Goal: Task Accomplishment & Management: Manage account settings

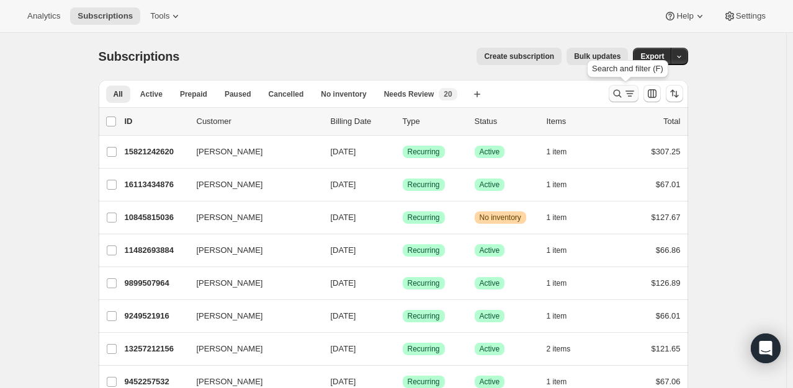
click at [624, 90] on icon "Search and filter results" at bounding box center [617, 93] width 12 height 12
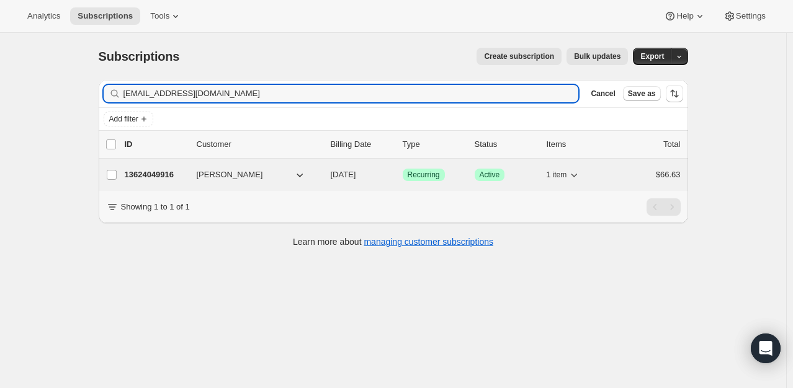
type input "[EMAIL_ADDRESS][DOMAIN_NAME]"
click at [171, 177] on p "13624049916" at bounding box center [156, 175] width 62 height 12
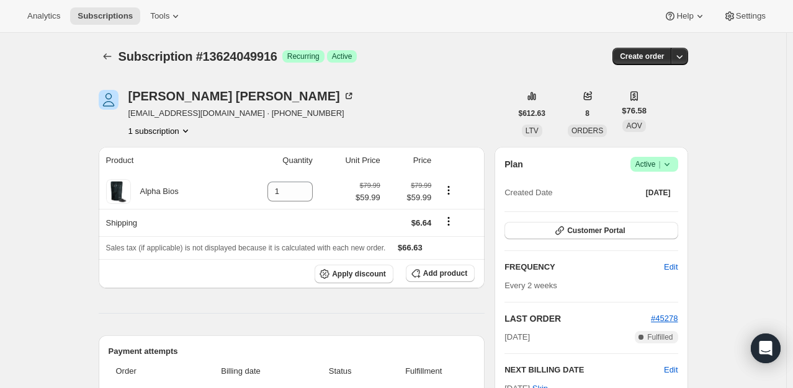
scroll to position [124, 0]
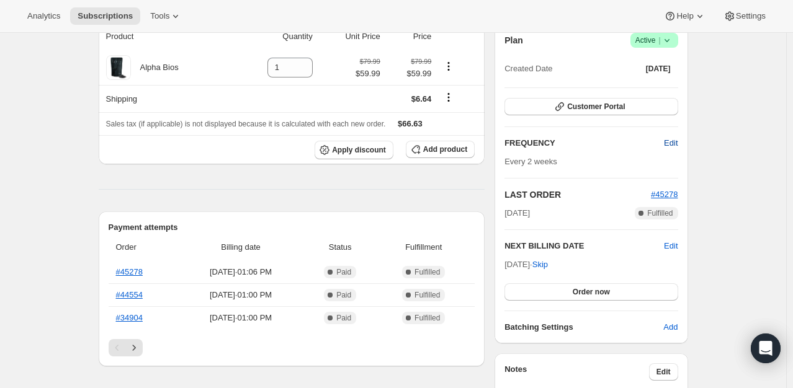
click at [667, 145] on span "Edit" at bounding box center [671, 143] width 14 height 12
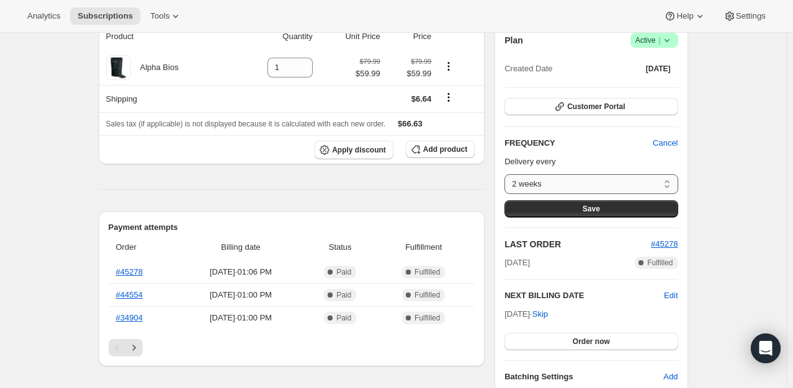
click at [667, 187] on select "2 weeks 4 weeks Custom..." at bounding box center [590, 184] width 173 height 20
select select "WEEK#4"
click at [508, 174] on select "2 weeks 4 weeks Custom..." at bounding box center [590, 184] width 173 height 20
click at [584, 210] on button "Save" at bounding box center [590, 208] width 173 height 17
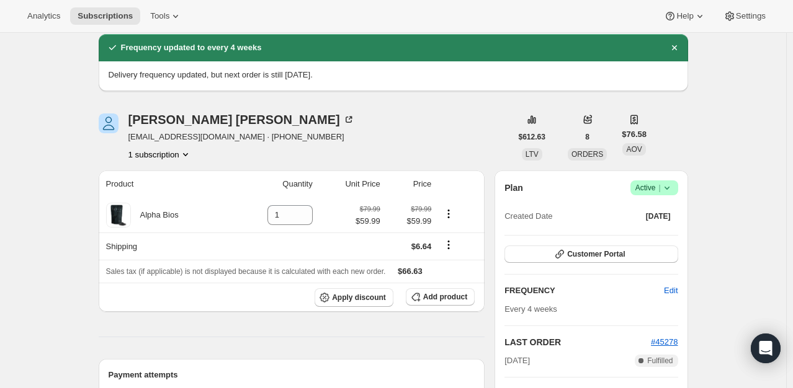
scroll to position [0, 0]
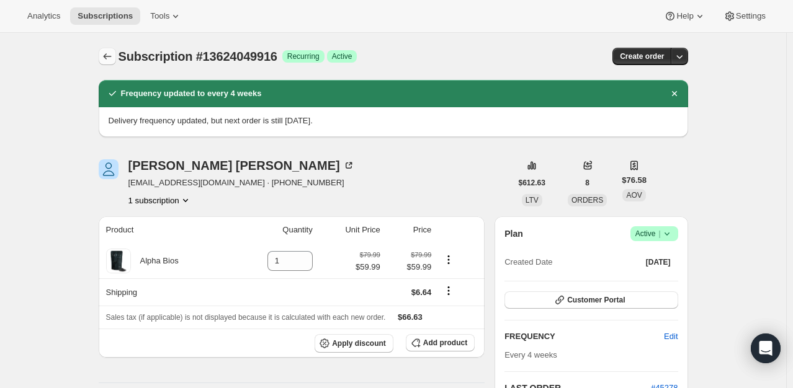
click at [112, 55] on icon "Subscriptions" at bounding box center [107, 56] width 12 height 12
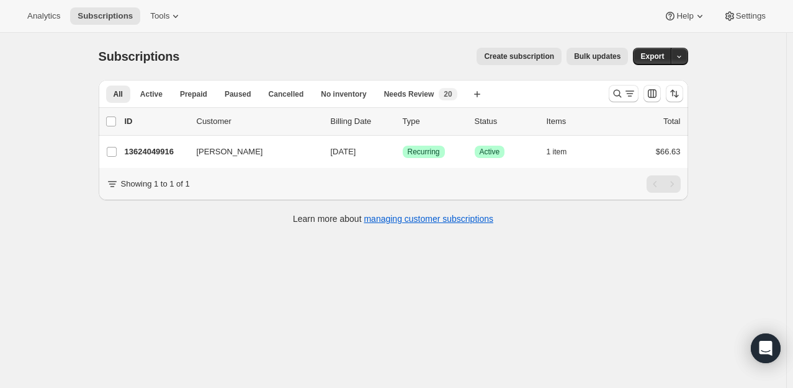
drag, startPoint x: 625, startPoint y: 104, endPoint x: 618, endPoint y: 108, distance: 8.6
click at [622, 107] on div "All Active Prepaid Paused Cancelled No inventory Needs Review More views All Ac…" at bounding box center [393, 124] width 589 height 88
click at [621, 101] on button "Search and filter results" at bounding box center [624, 93] width 30 height 17
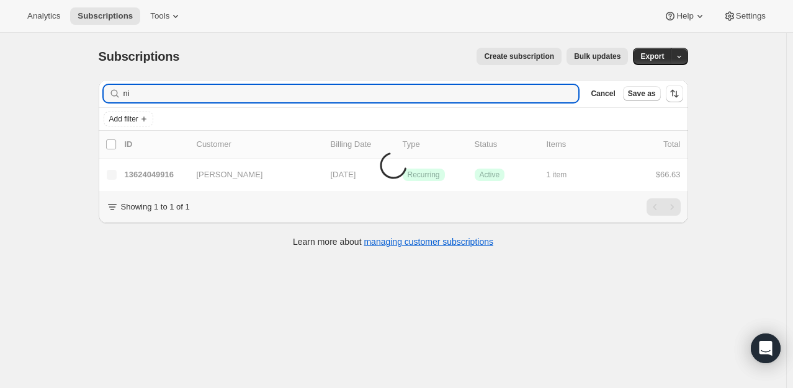
type input "n"
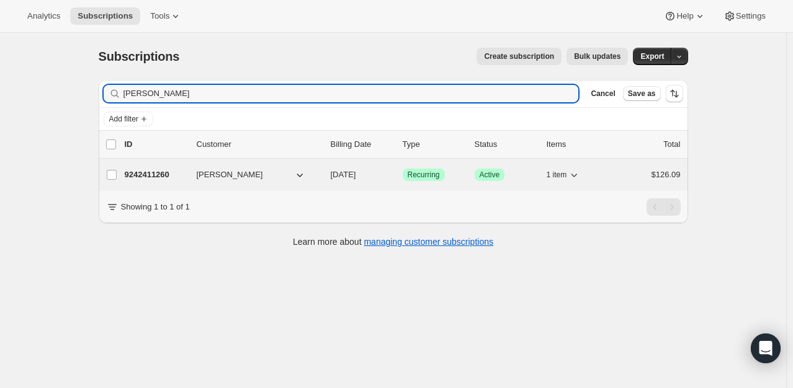
type input "[PERSON_NAME]"
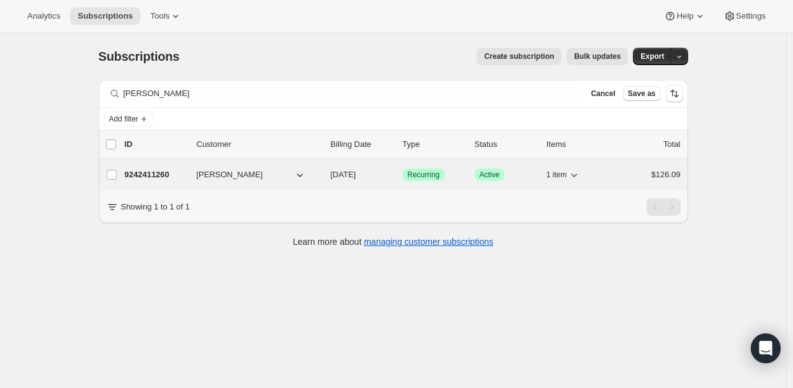
click at [169, 166] on div "9242411260 [PERSON_NAME] [DATE] Success Recurring Success Active 1 item $126.09" at bounding box center [403, 174] width 556 height 17
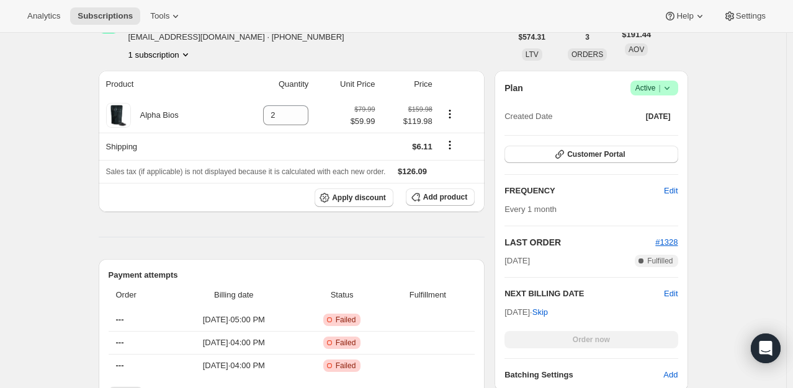
scroll to position [124, 0]
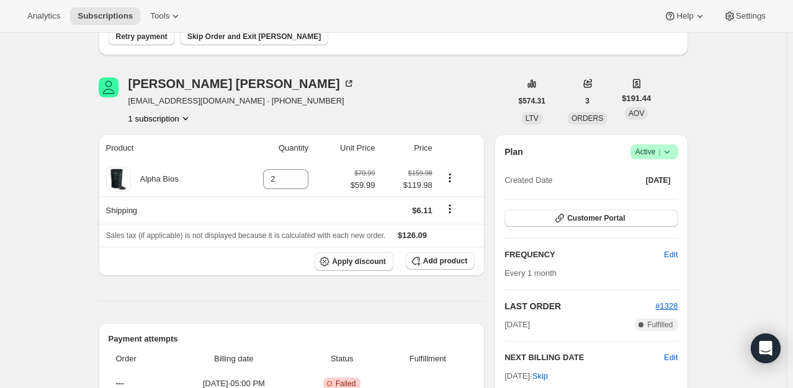
click at [657, 153] on span "Active |" at bounding box center [654, 152] width 38 height 12
click at [661, 171] on span "Pause subscription" at bounding box center [657, 175] width 68 height 9
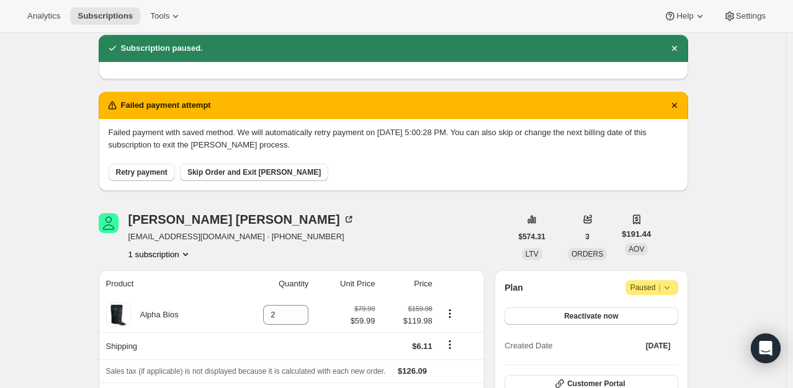
scroll to position [0, 0]
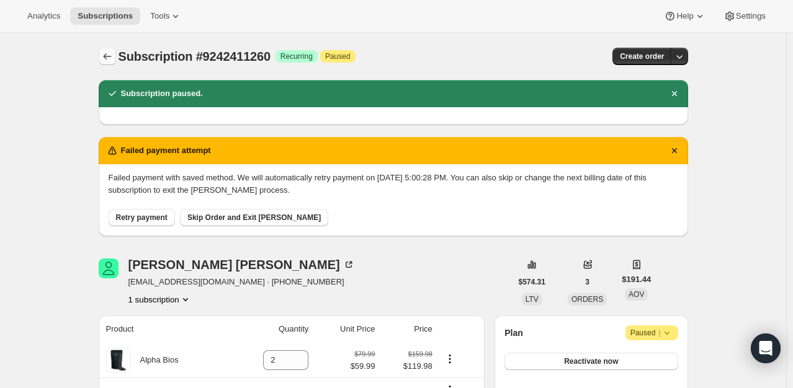
click at [114, 61] on icon "Subscriptions" at bounding box center [107, 56] width 12 height 12
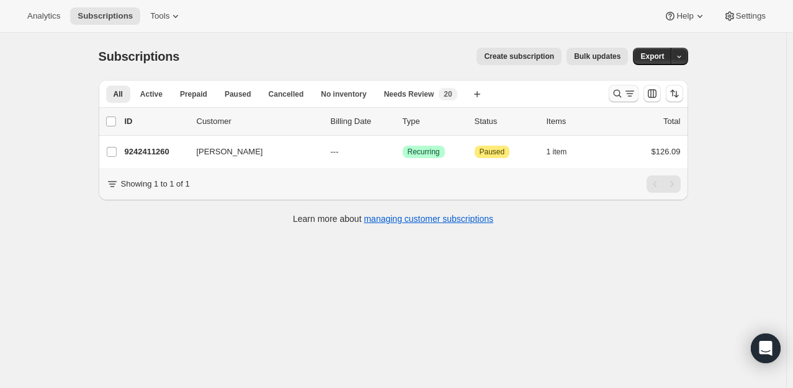
click at [624, 94] on icon "Search and filter results" at bounding box center [617, 93] width 12 height 12
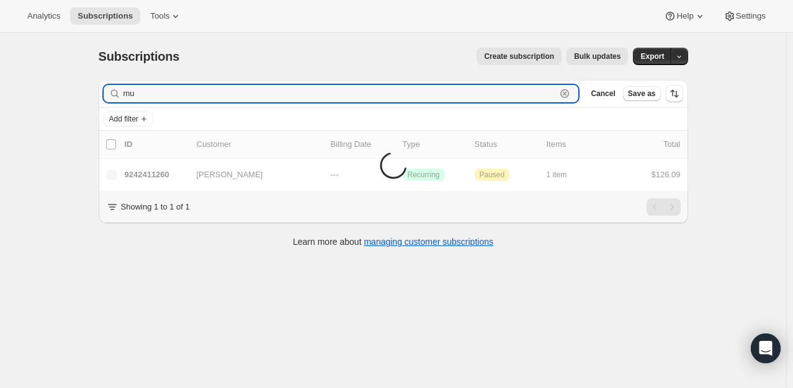
type input "m"
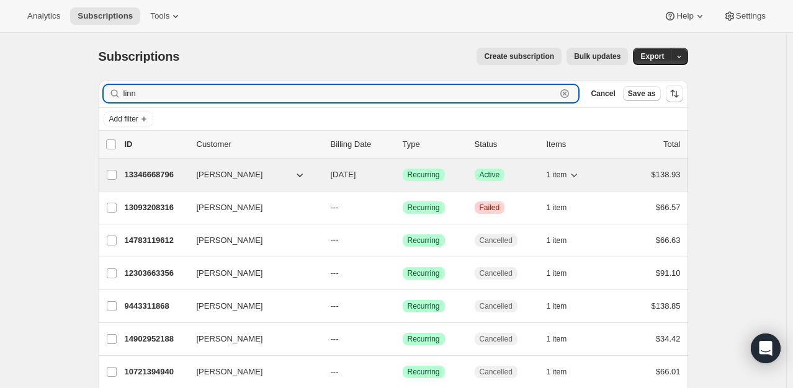
type input "linn"
click at [169, 169] on p "13346668796" at bounding box center [156, 175] width 62 height 12
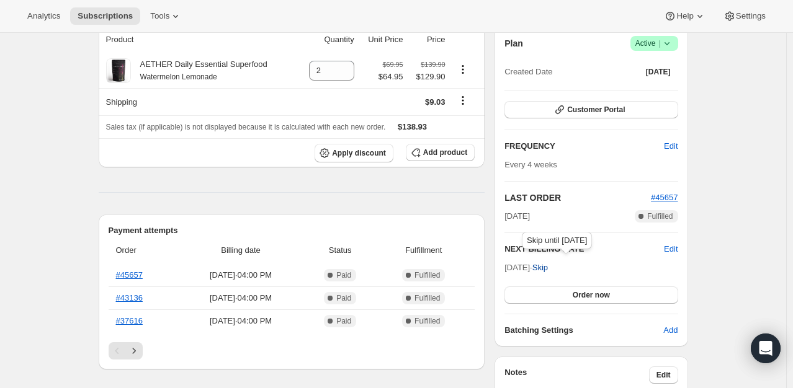
scroll to position [124, 0]
